Goal: Communication & Community: Answer question/provide support

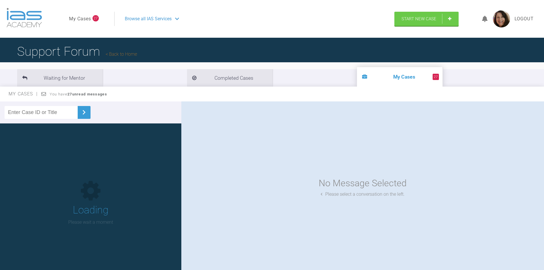
click at [34, 113] on input "text" at bounding box center [41, 112] width 73 height 13
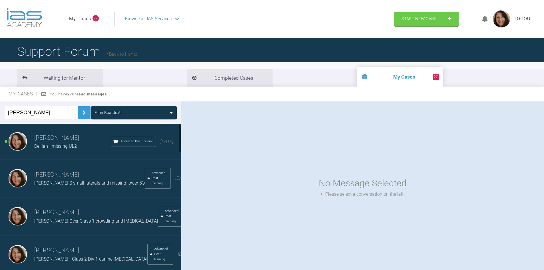
click at [80, 112] on img at bounding box center [83, 112] width 9 height 9
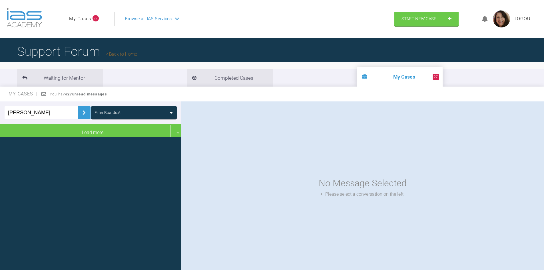
drag, startPoint x: 43, startPoint y: 113, endPoint x: 0, endPoint y: 110, distance: 43.3
click at [0, 110] on div "[PERSON_NAME] Filter Boards: All" at bounding box center [90, 112] width 181 height 22
type input "Ariana"
click at [79, 111] on img at bounding box center [83, 112] width 9 height 9
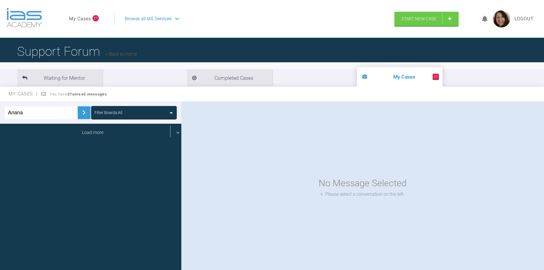
click at [82, 131] on div "Load more" at bounding box center [93, 133] width 186 height 18
click at [96, 132] on div "Load more" at bounding box center [93, 133] width 186 height 18
click at [171, 130] on div "Load more" at bounding box center [93, 133] width 186 height 18
click at [97, 130] on div "Load more" at bounding box center [93, 133] width 186 height 18
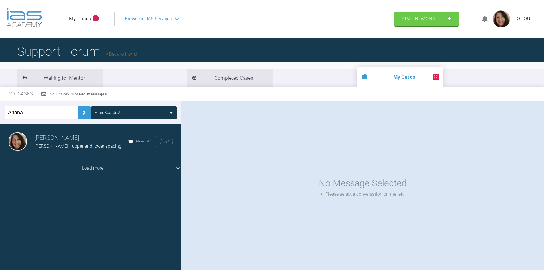
click at [97, 130] on div "[PERSON_NAME] [PERSON_NAME] - upper and lower spacing Advanced 10 [DATE]" at bounding box center [93, 142] width 186 height 36
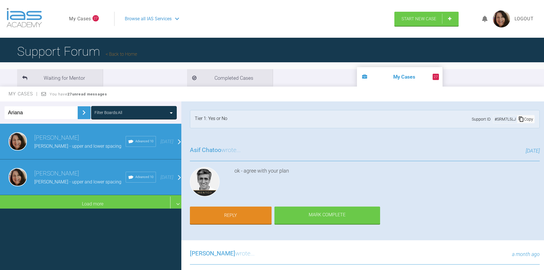
click at [56, 142] on h3 "[PERSON_NAME]" at bounding box center [79, 138] width 91 height 10
click at [235, 217] on link "Reply" at bounding box center [231, 216] width 82 height 18
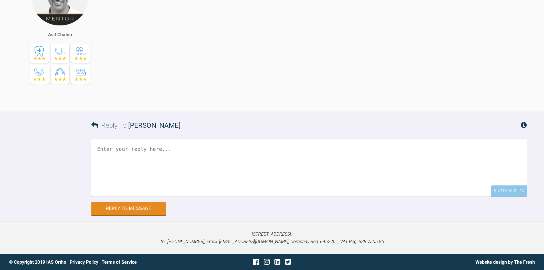
scroll to position [10200, 0]
click at [121, 153] on textarea at bounding box center [309, 167] width 436 height 57
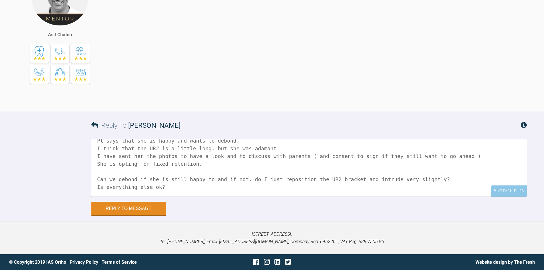
scroll to position [33, 0]
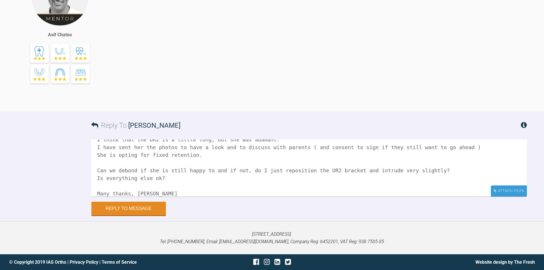
type textarea "Hi [PERSON_NAME], Saw patient [DATE] [DATE] Pt says that she is happy and wants…"
click at [514, 192] on div "Attach Files" at bounding box center [509, 190] width 36 height 11
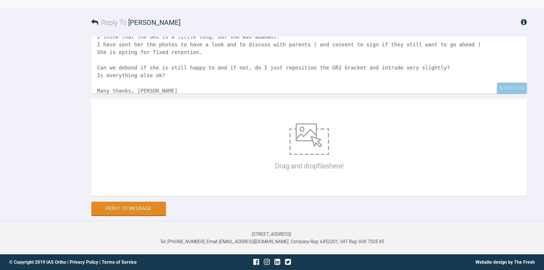
click at [312, 155] on img at bounding box center [309, 138] width 39 height 31
type input "C:\fakepath\IMG_9827.JPG"
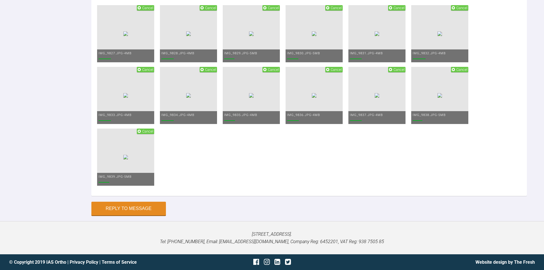
scroll to position [10467, 0]
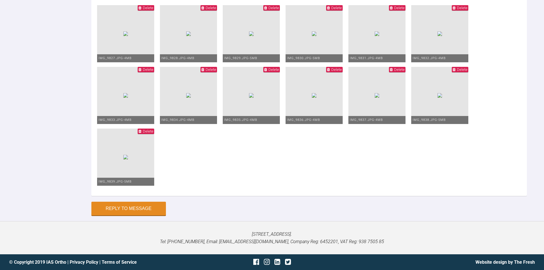
click at [153, 131] on span "Delete" at bounding box center [148, 131] width 11 height 4
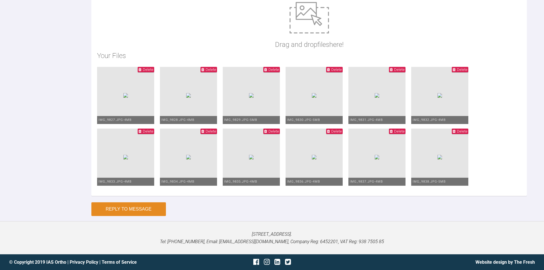
click at [129, 210] on button "Reply to Message" at bounding box center [128, 209] width 75 height 14
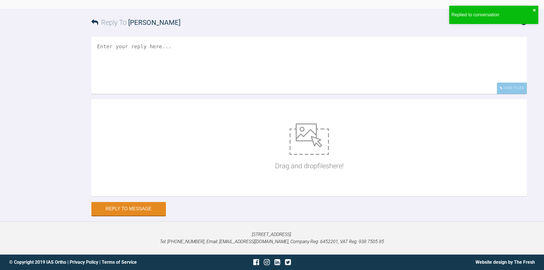
scroll to position [10404, 0]
